Goal: Task Accomplishment & Management: Complete application form

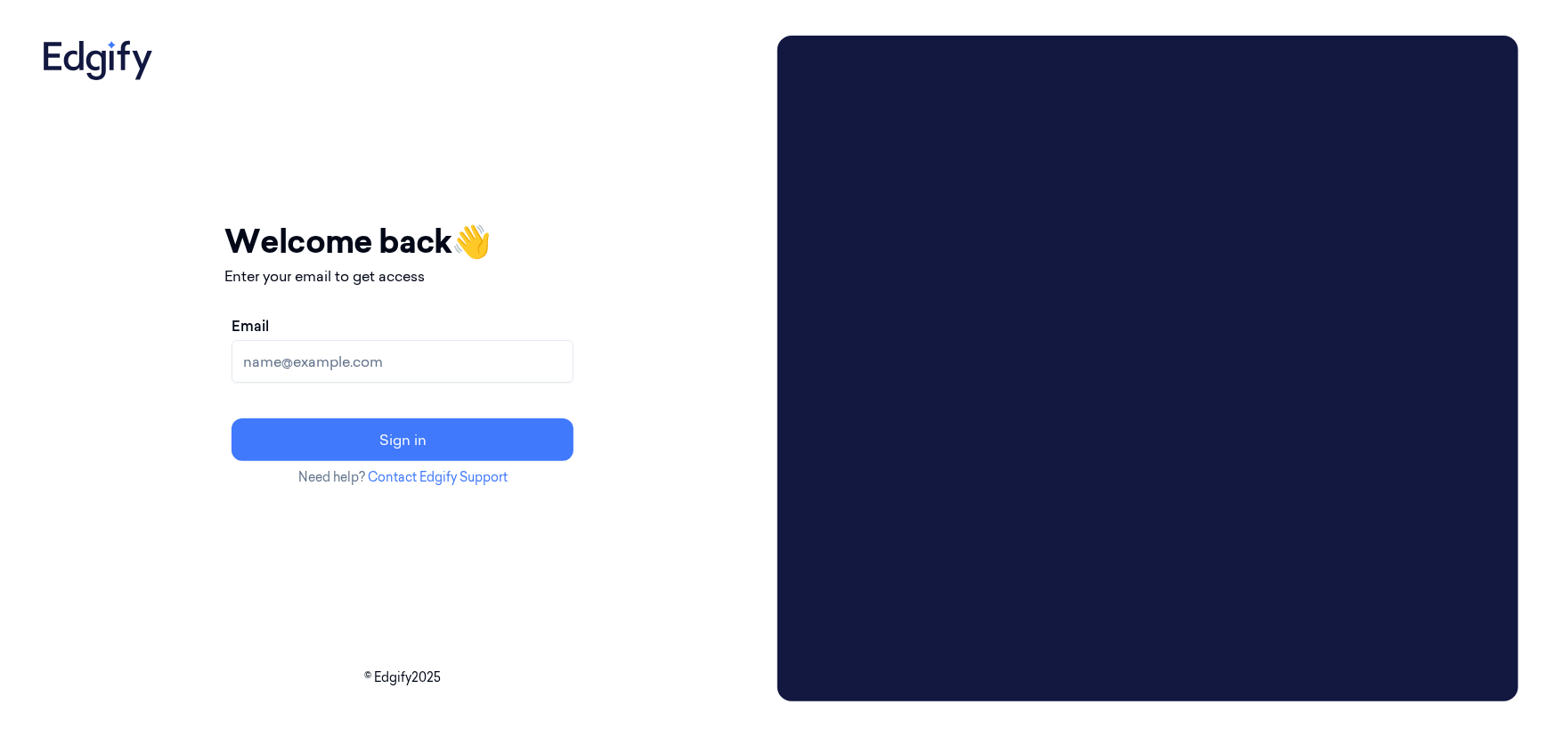
click at [555, 365] on input "Email" at bounding box center [403, 361] width 342 height 43
type input "[EMAIL_ADDRESS][DOMAIN_NAME]"
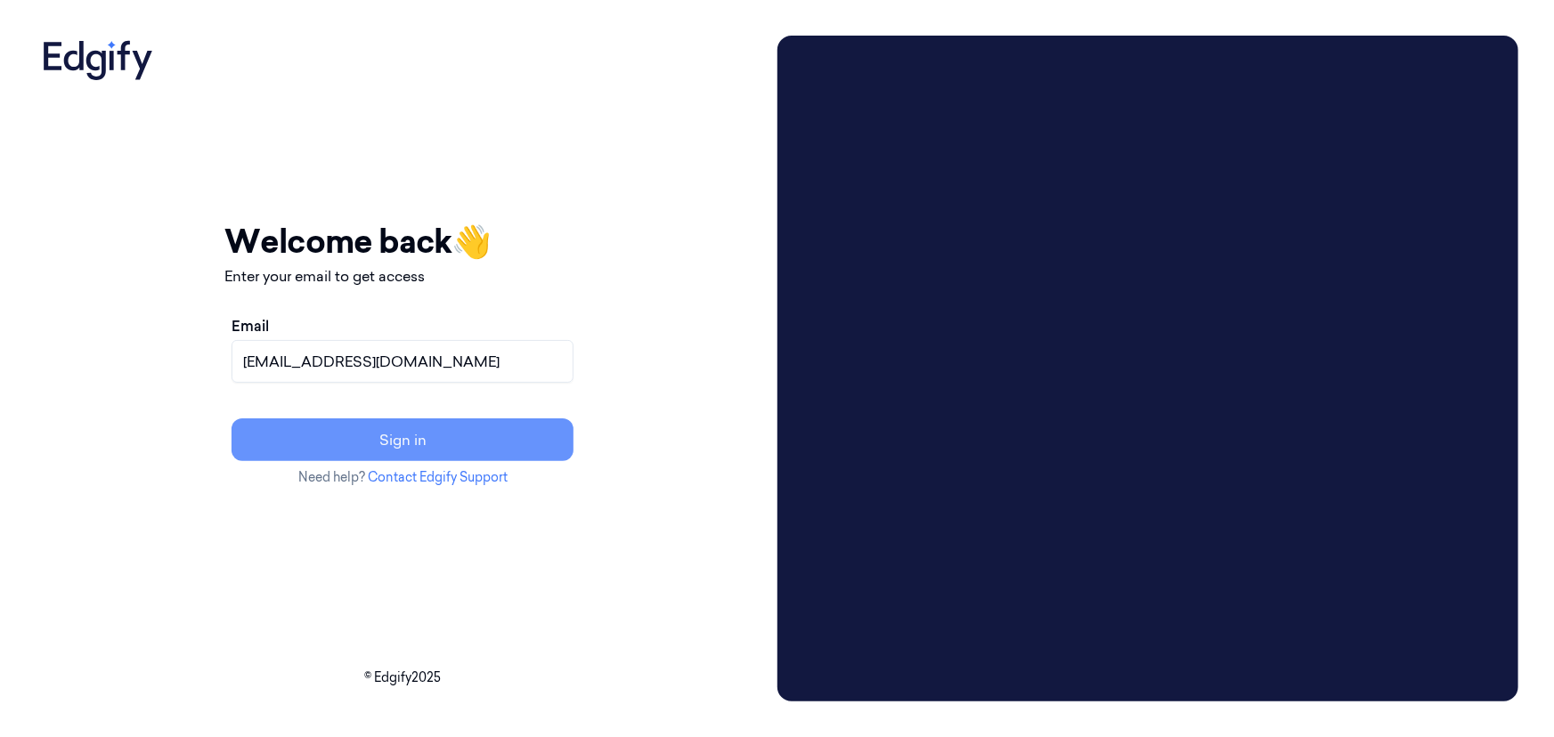
click at [547, 451] on button "Sign in" at bounding box center [403, 440] width 342 height 43
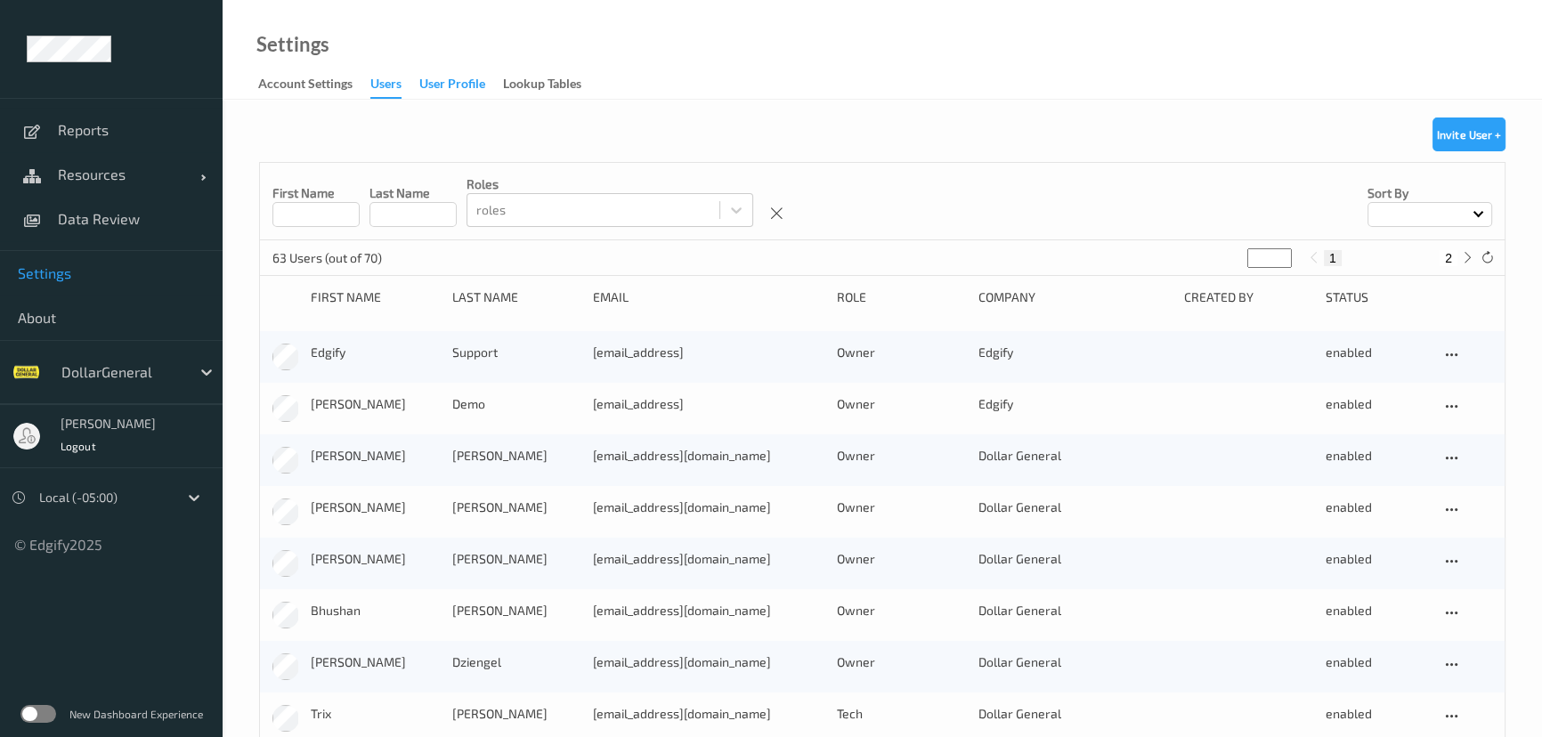
click at [453, 80] on div "User Profile" at bounding box center [452, 86] width 66 height 22
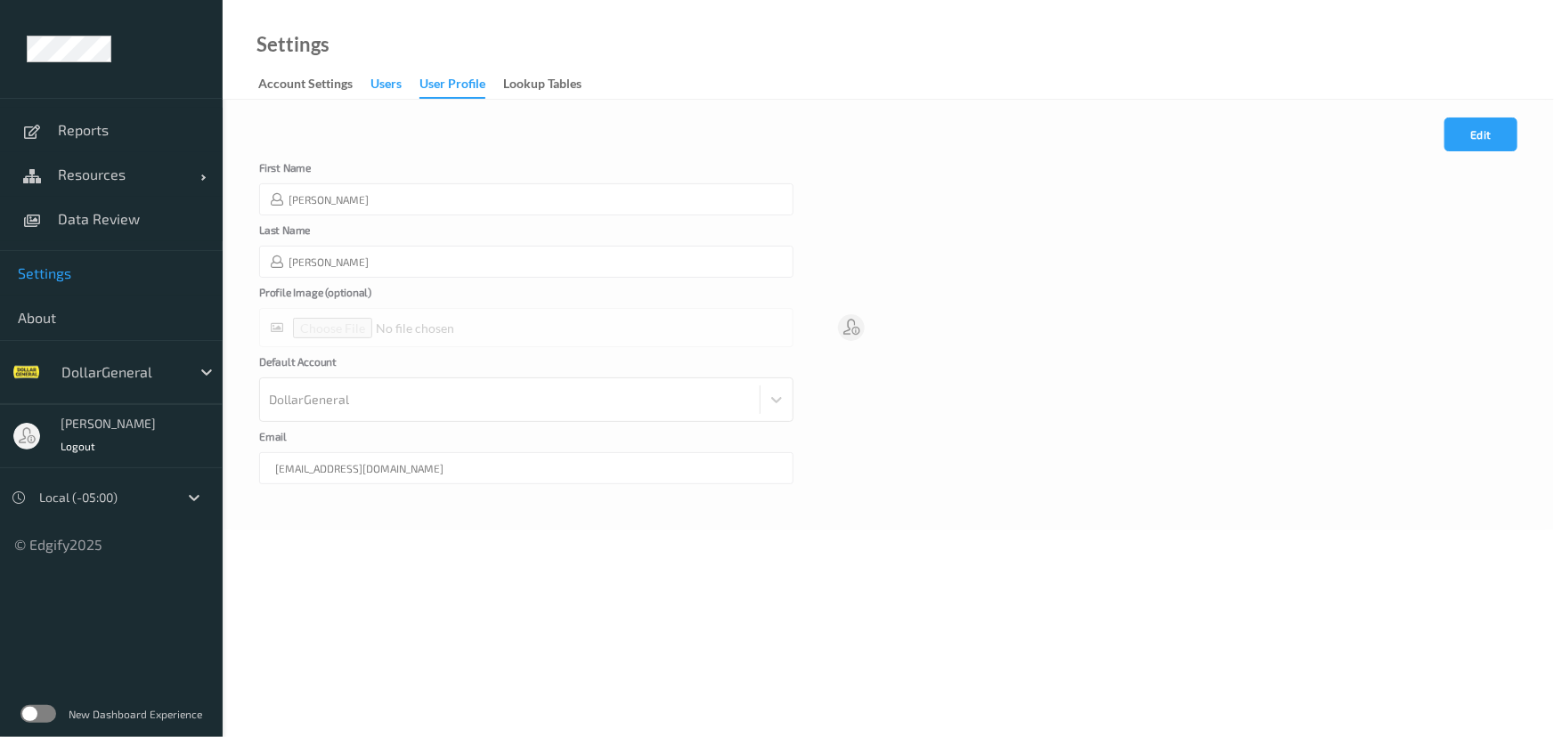
click at [386, 78] on div "users" at bounding box center [385, 86] width 31 height 22
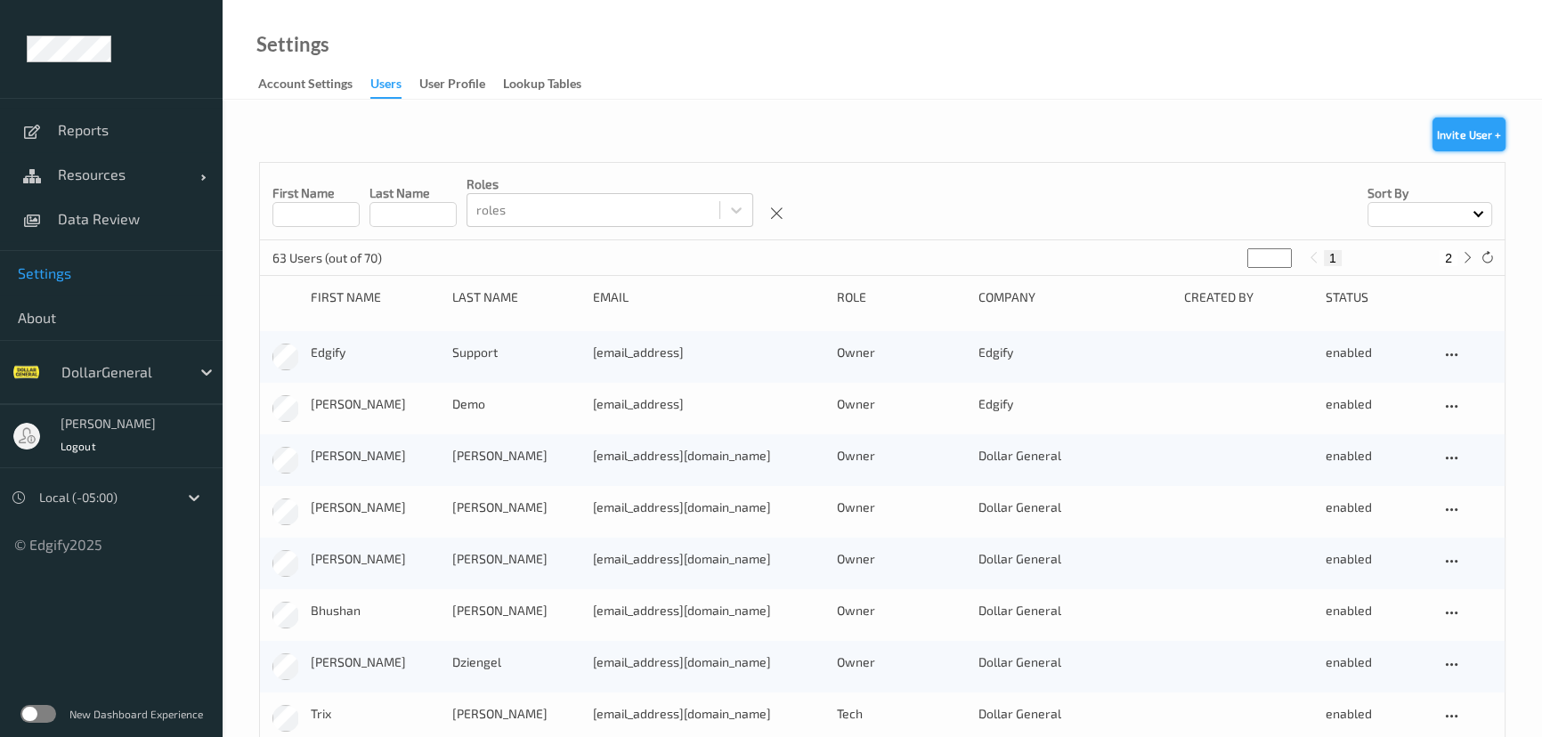
click at [1459, 150] on button "Invite User +" at bounding box center [1469, 135] width 73 height 34
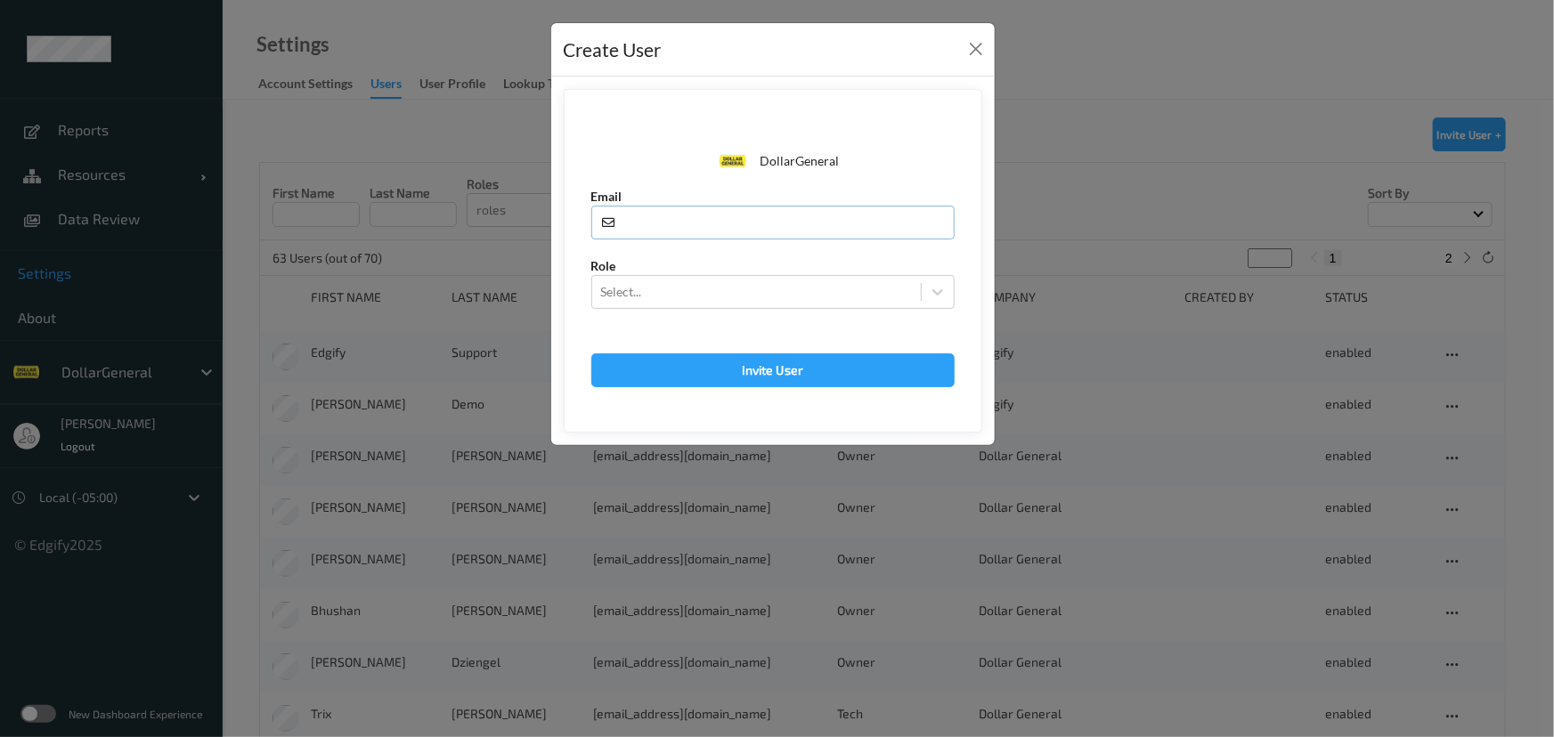
click at [828, 232] on input "text" at bounding box center [772, 223] width 363 height 34
paste input "[EMAIL_ADDRESS][DOMAIN_NAME]"
type input "[EMAIL_ADDRESS][DOMAIN_NAME]"
click at [796, 297] on div at bounding box center [756, 291] width 311 height 21
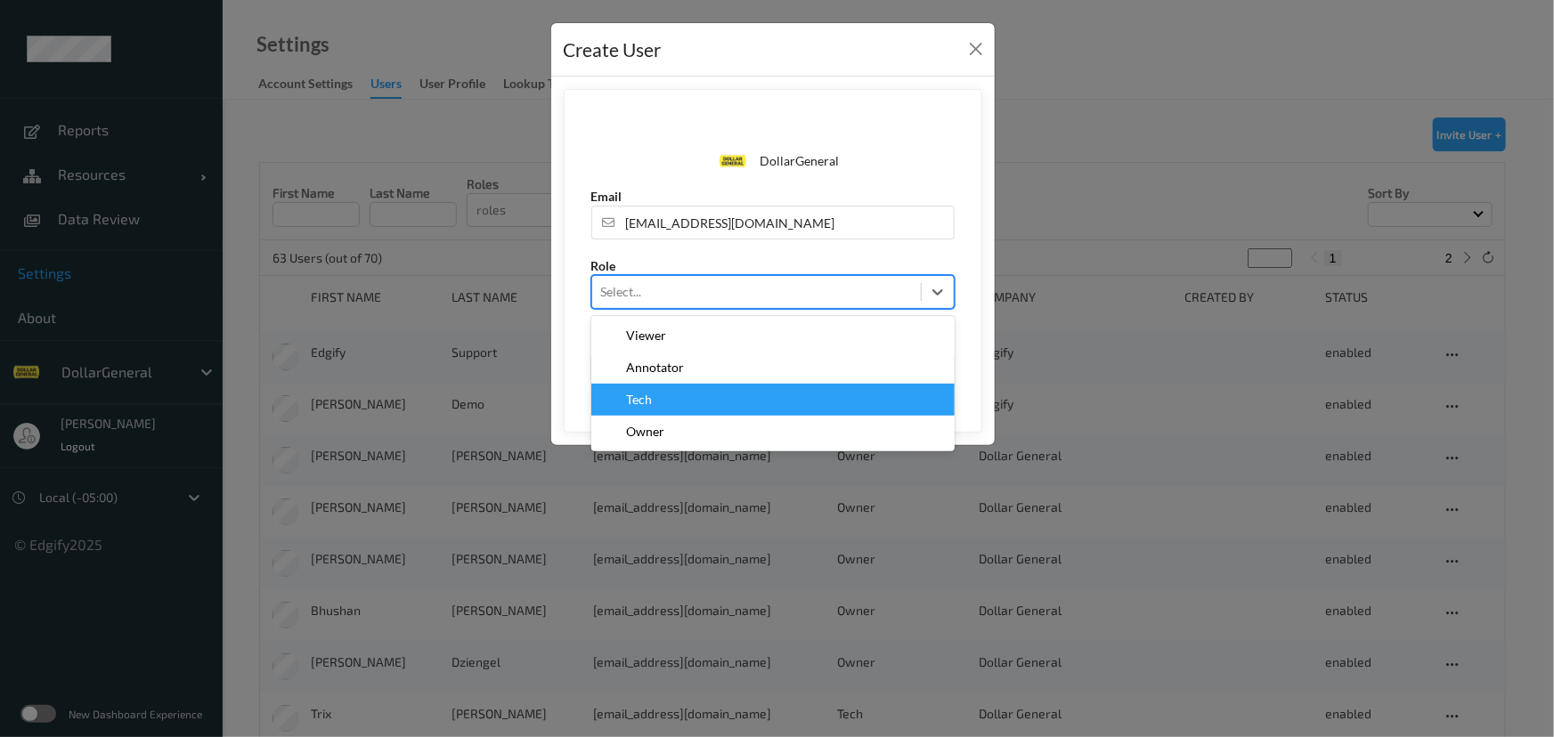
click at [745, 406] on div "Tech" at bounding box center [773, 400] width 342 height 18
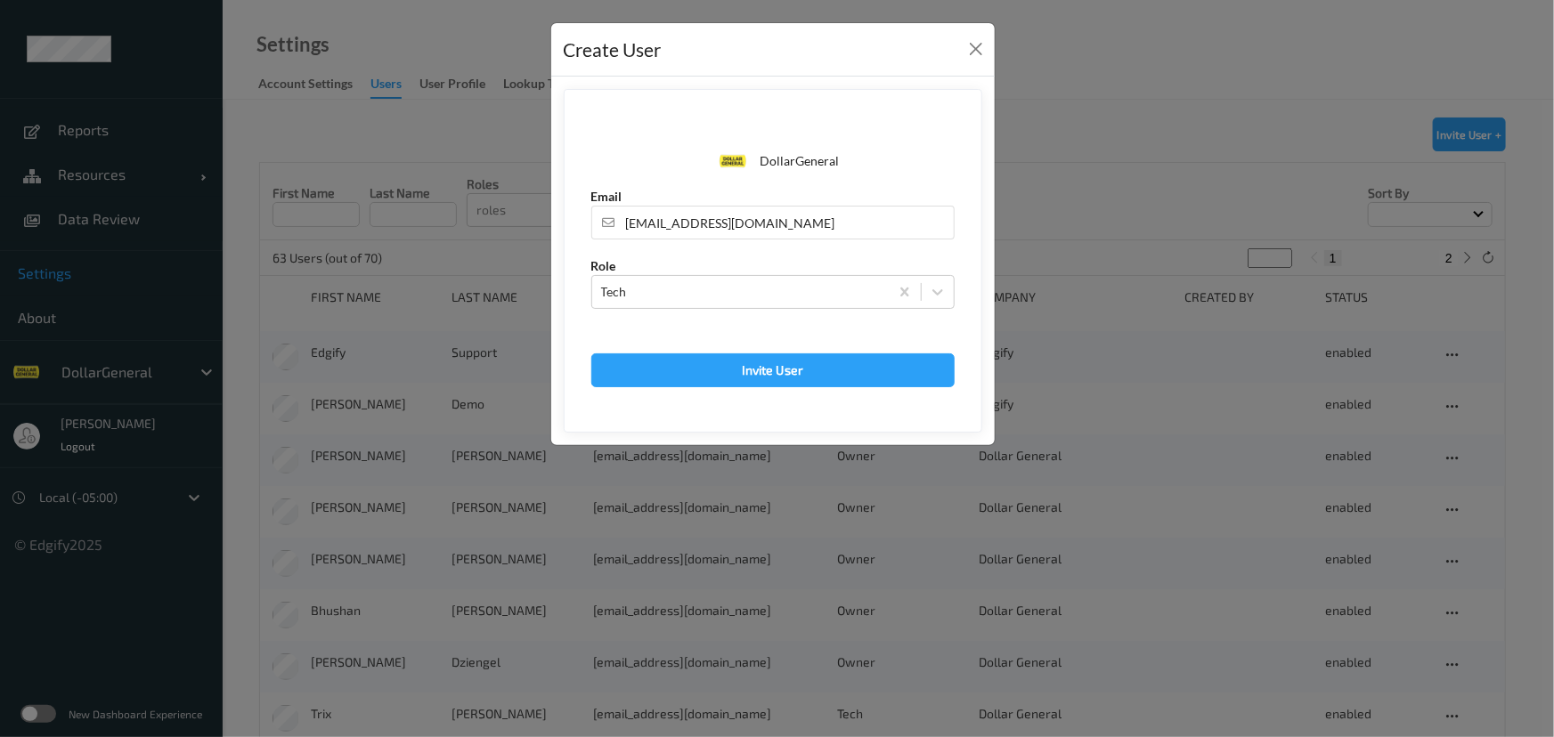
click at [704, 321] on div at bounding box center [722, 318] width 263 height 18
click at [717, 371] on button "Invite User" at bounding box center [772, 371] width 363 height 34
